Goal: Find specific page/section: Find specific page/section

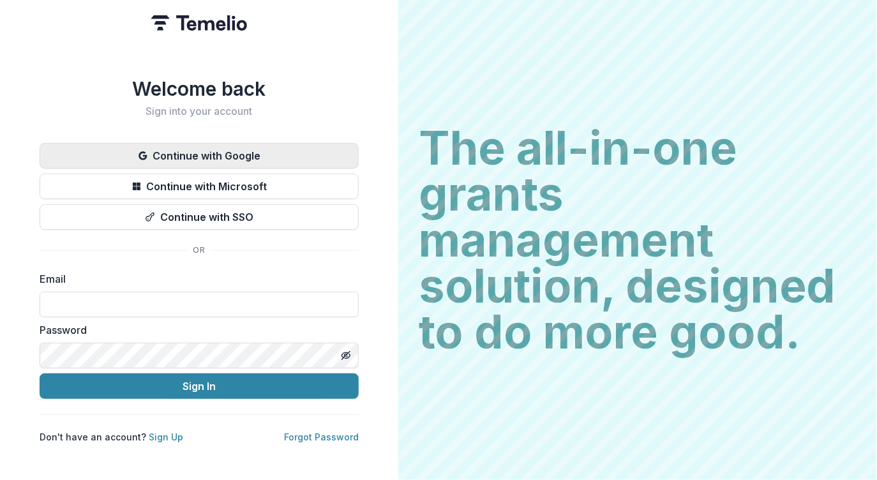
click at [290, 152] on button "Continue with Google" at bounding box center [199, 156] width 319 height 26
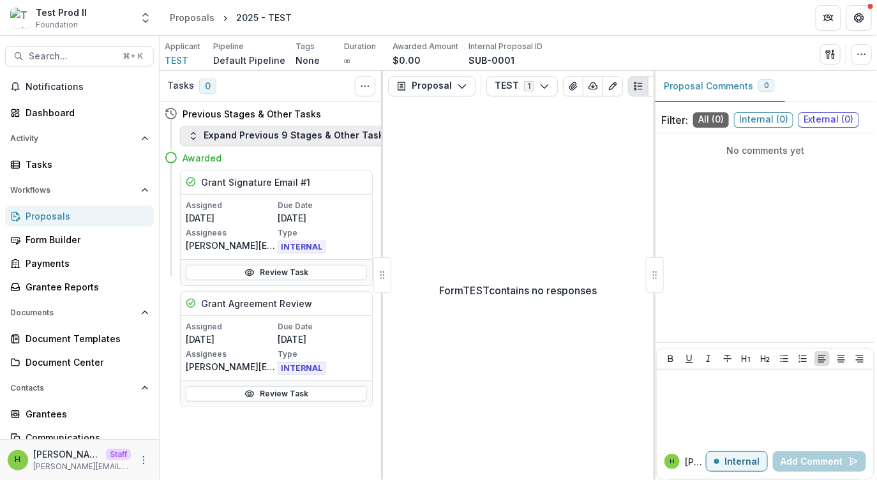
click at [306, 135] on button "Expand Previous 9 Stages & Other Tasks" at bounding box center [288, 136] width 217 height 20
